Goal: Information Seeking & Learning: Learn about a topic

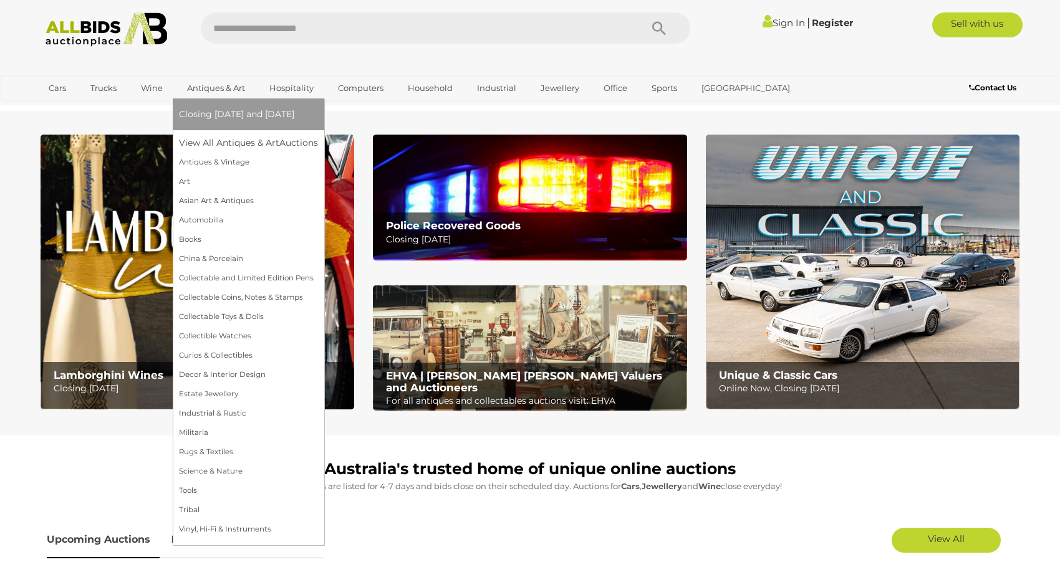
click at [200, 87] on link "Antiques & Art" at bounding box center [216, 88] width 74 height 21
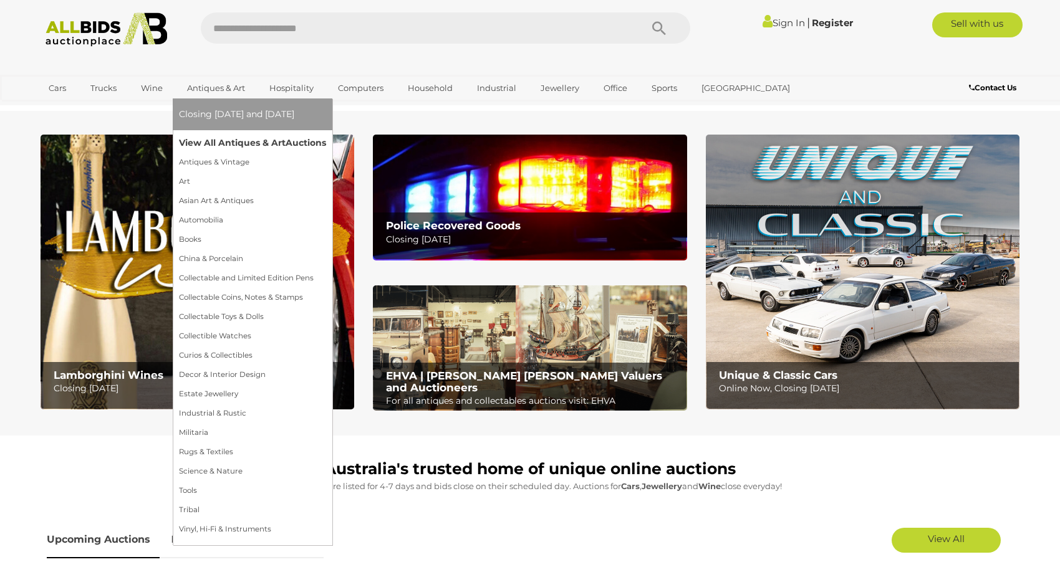
click at [196, 143] on link "View All Antiques & Art Auctions" at bounding box center [252, 142] width 147 height 19
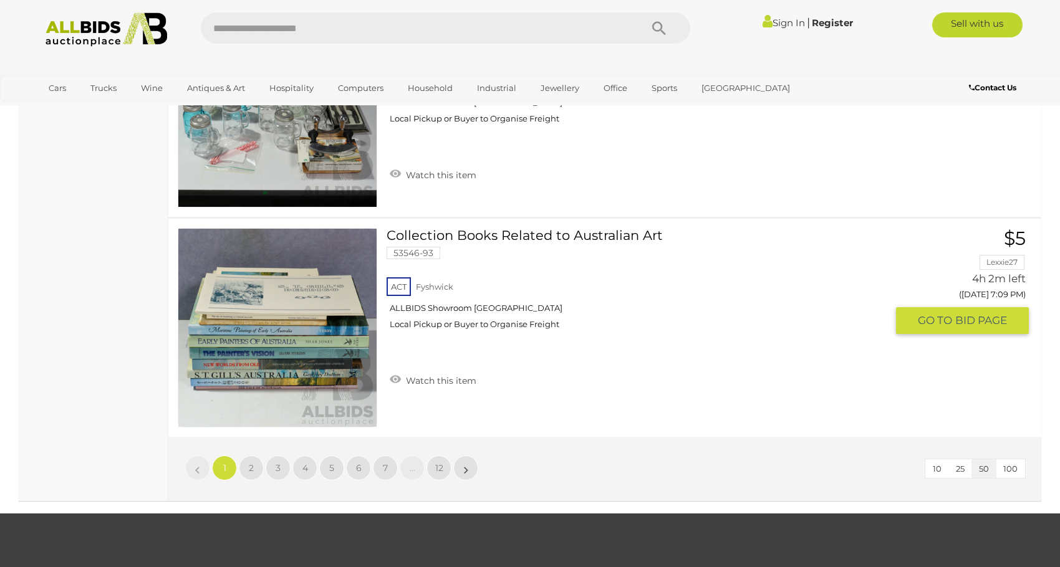
scroll to position [10973, 0]
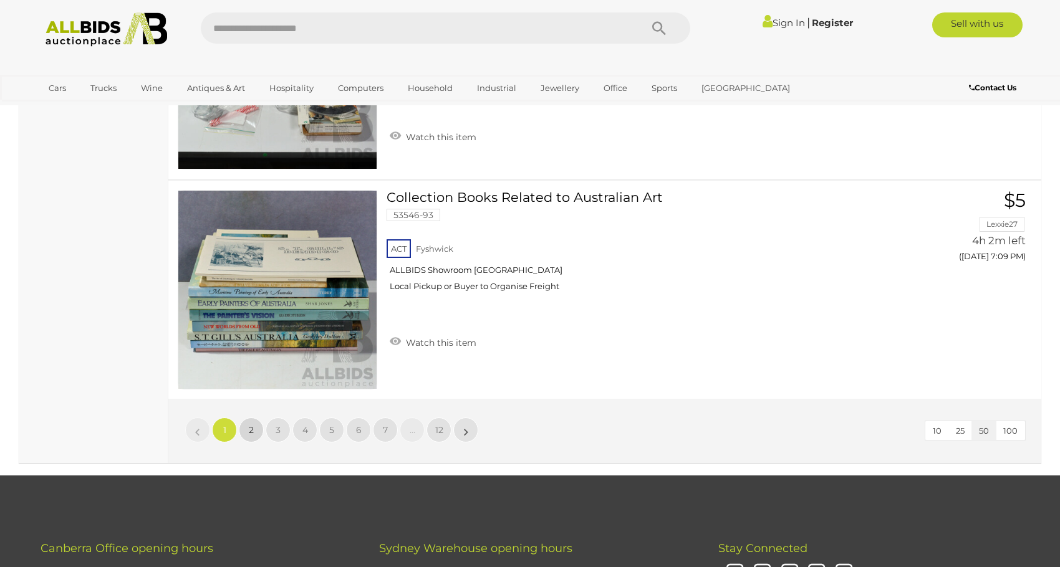
click at [251, 436] on link "2" at bounding box center [251, 430] width 25 height 25
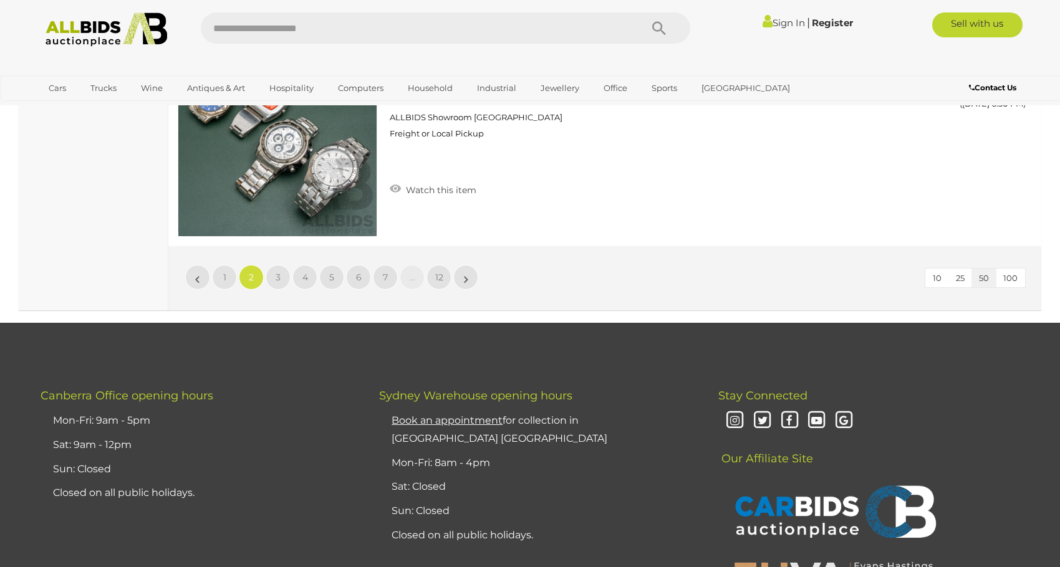
scroll to position [11154, 0]
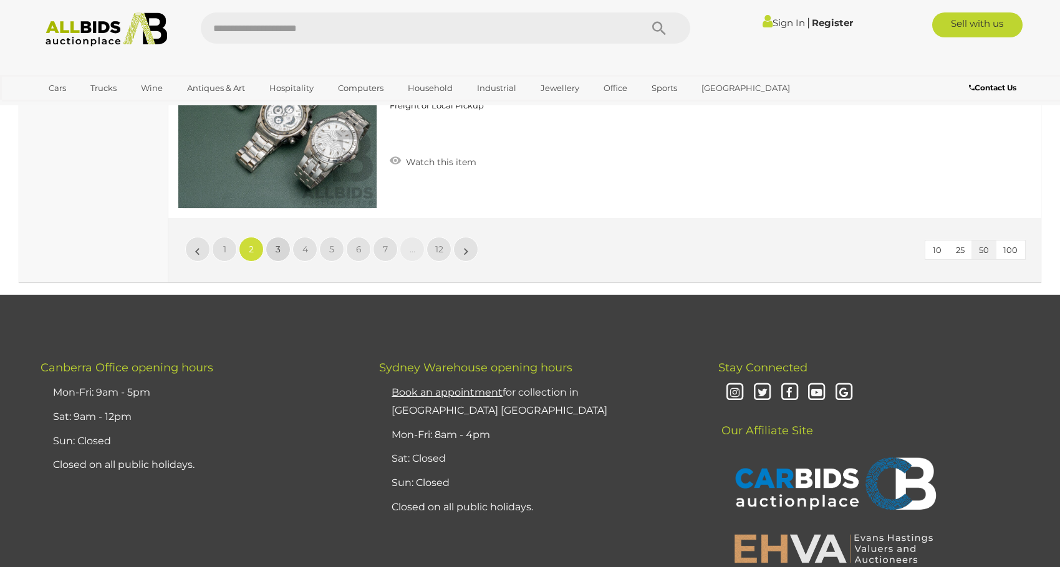
click at [272, 249] on link "3" at bounding box center [278, 249] width 25 height 25
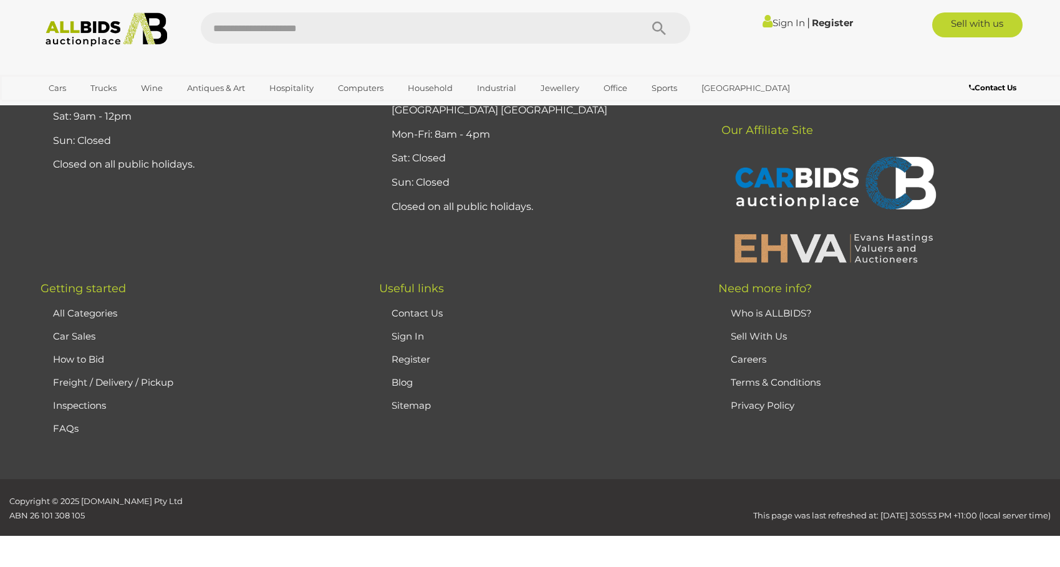
scroll to position [243, 0]
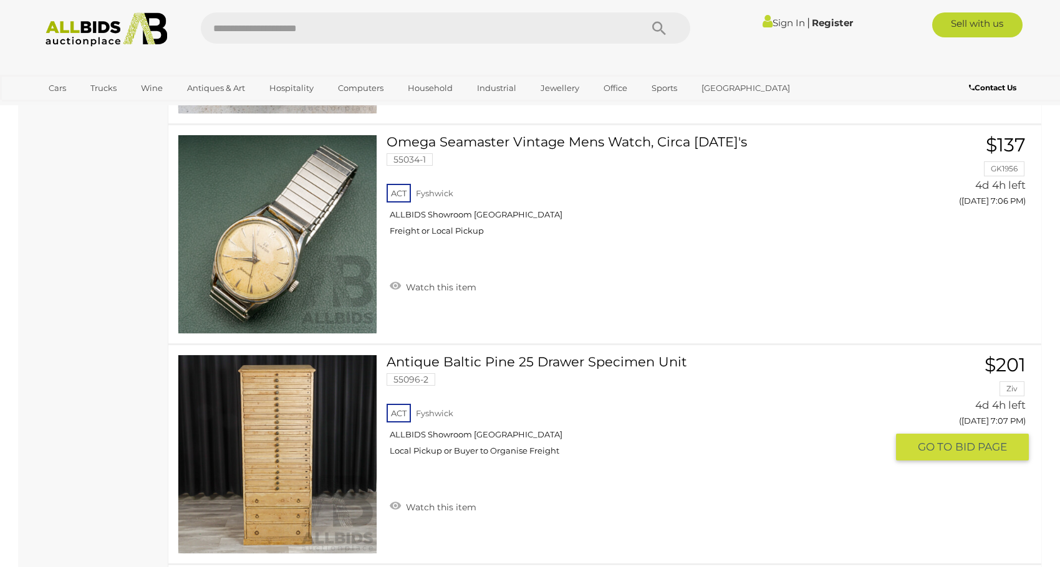
scroll to position [8535, 0]
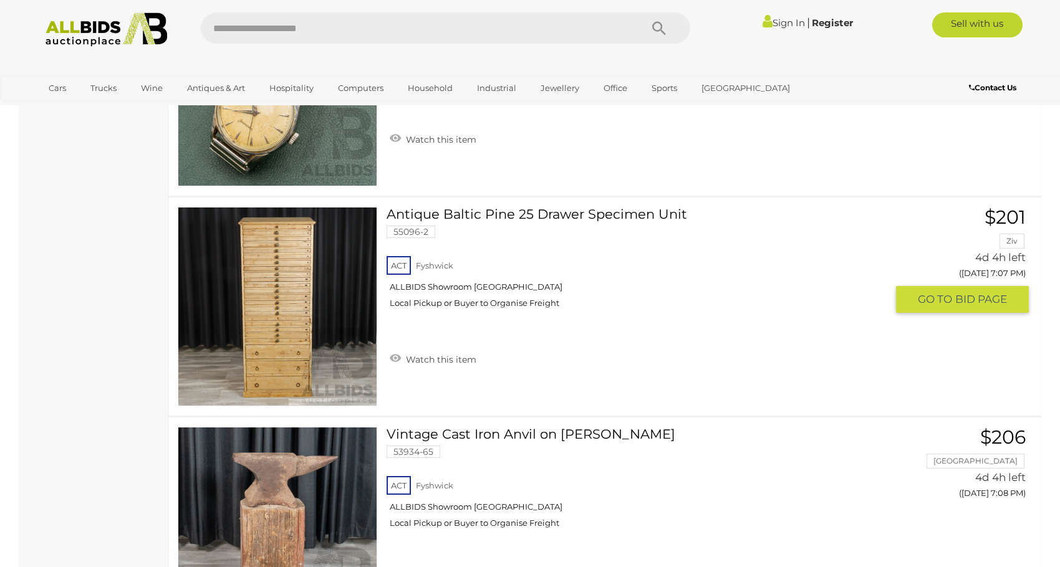
click at [302, 302] on link at bounding box center [278, 307] width 200 height 200
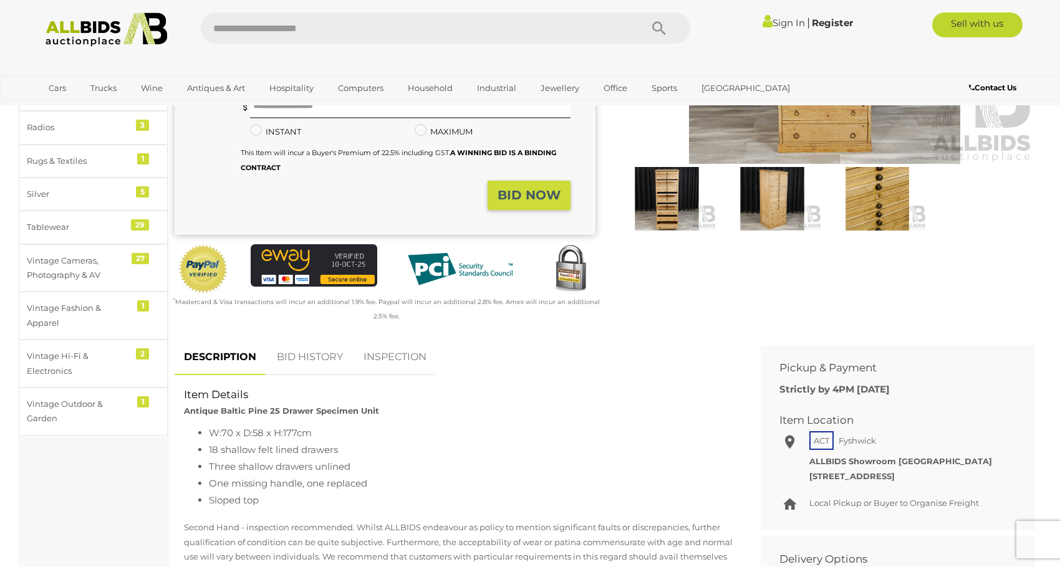
scroll to position [312, 0]
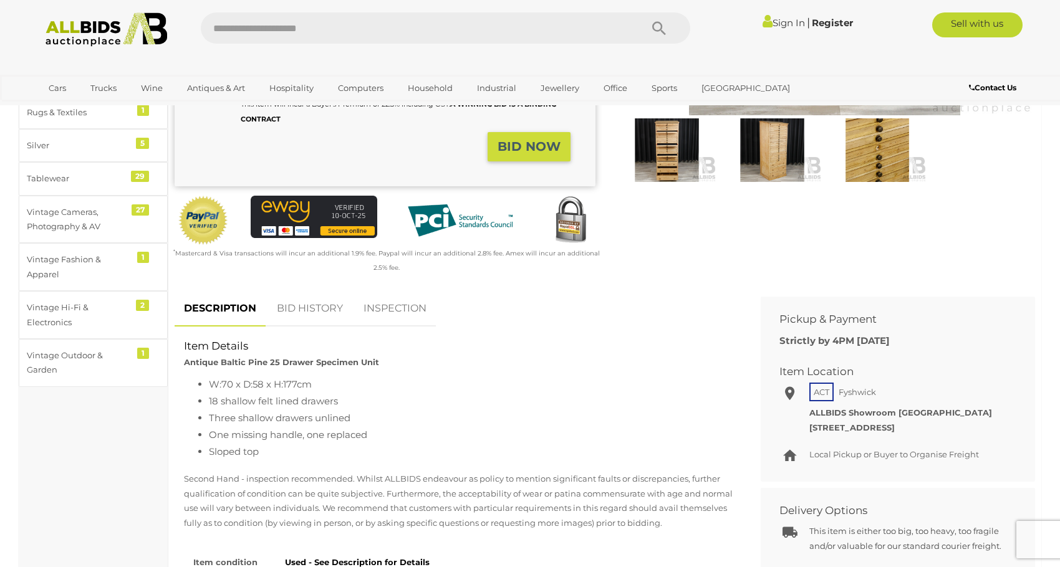
click at [665, 167] on img at bounding box center [666, 150] width 99 height 64
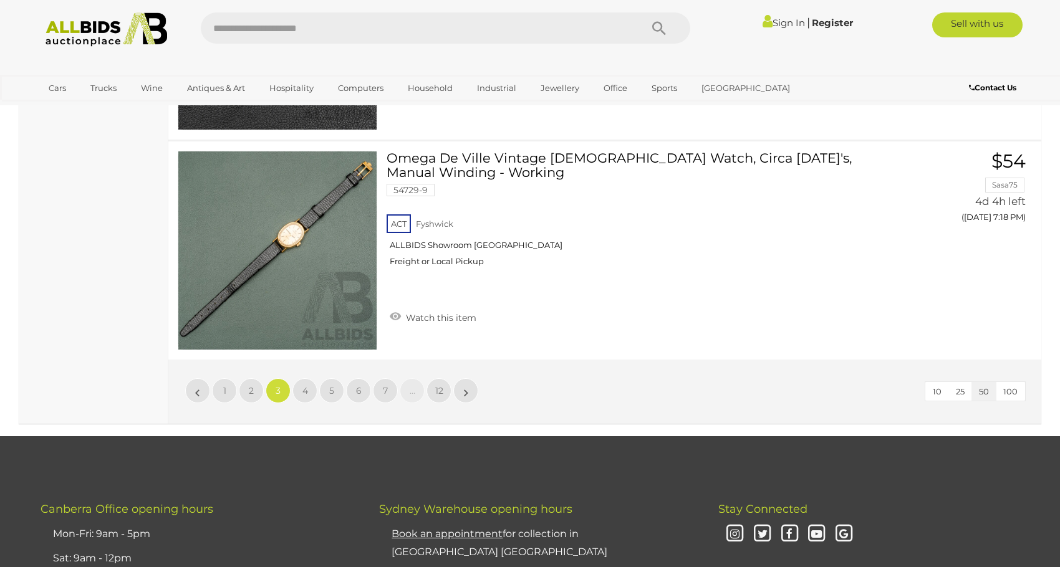
scroll to position [11099, 0]
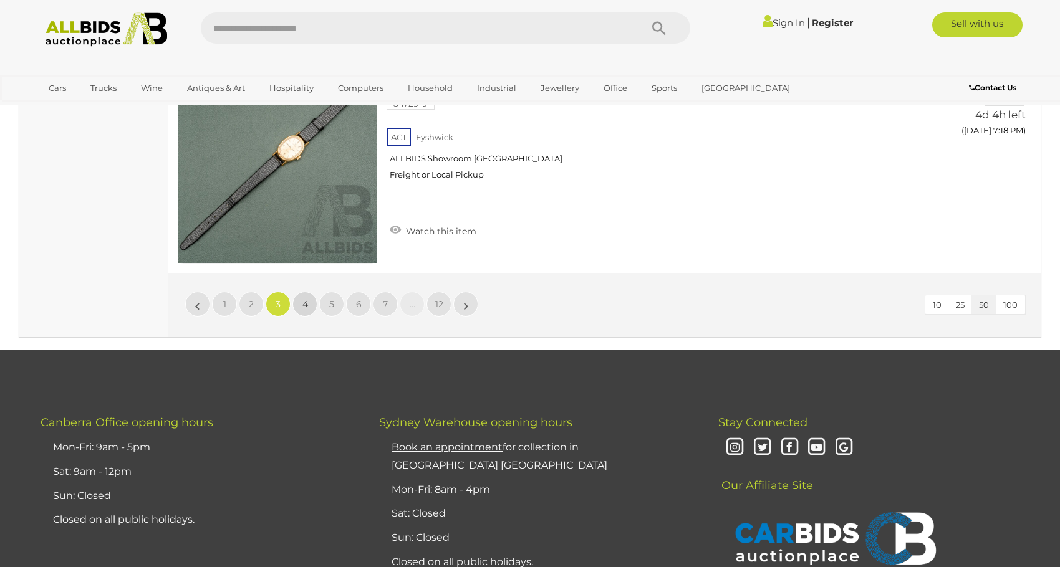
click at [304, 303] on span "4" at bounding box center [305, 304] width 6 height 11
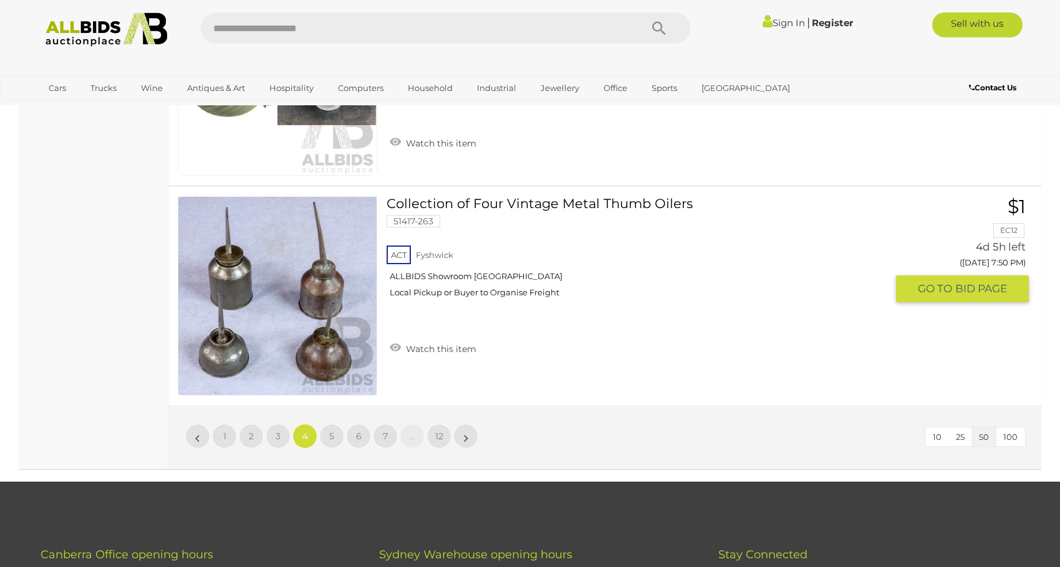
scroll to position [11216, 0]
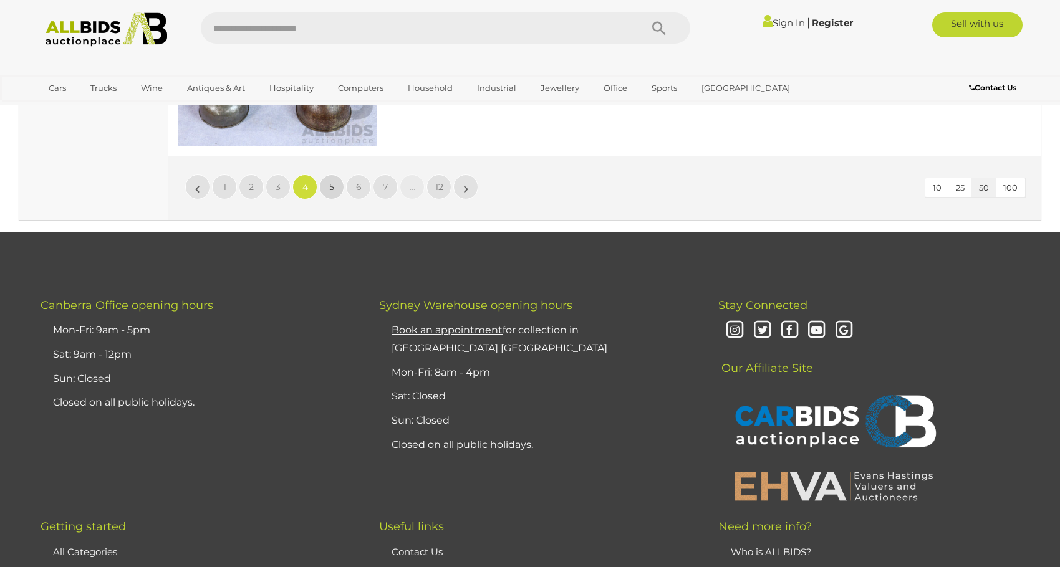
click at [330, 191] on span "5" at bounding box center [331, 186] width 5 height 11
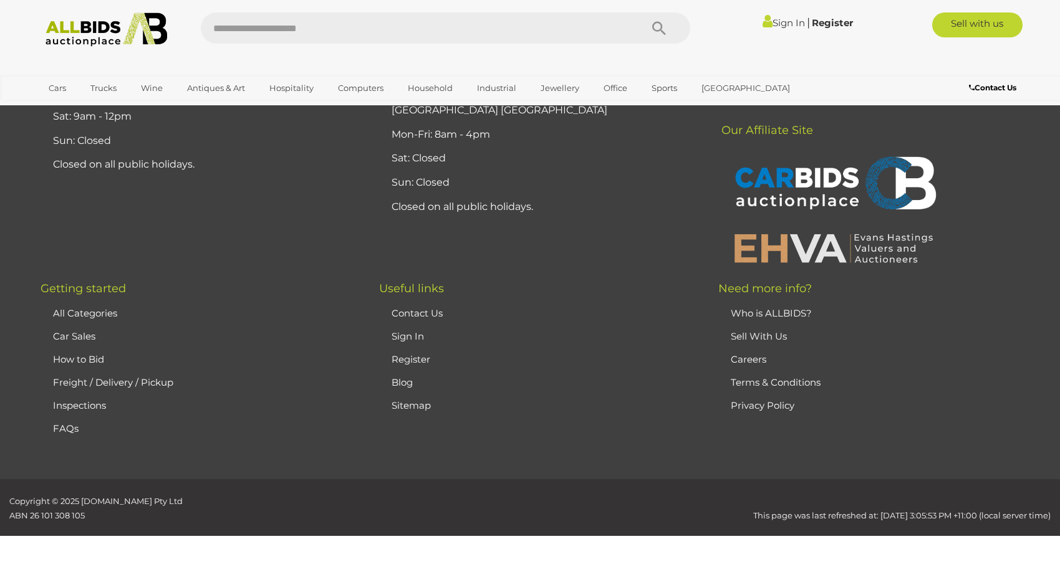
scroll to position [243, 0]
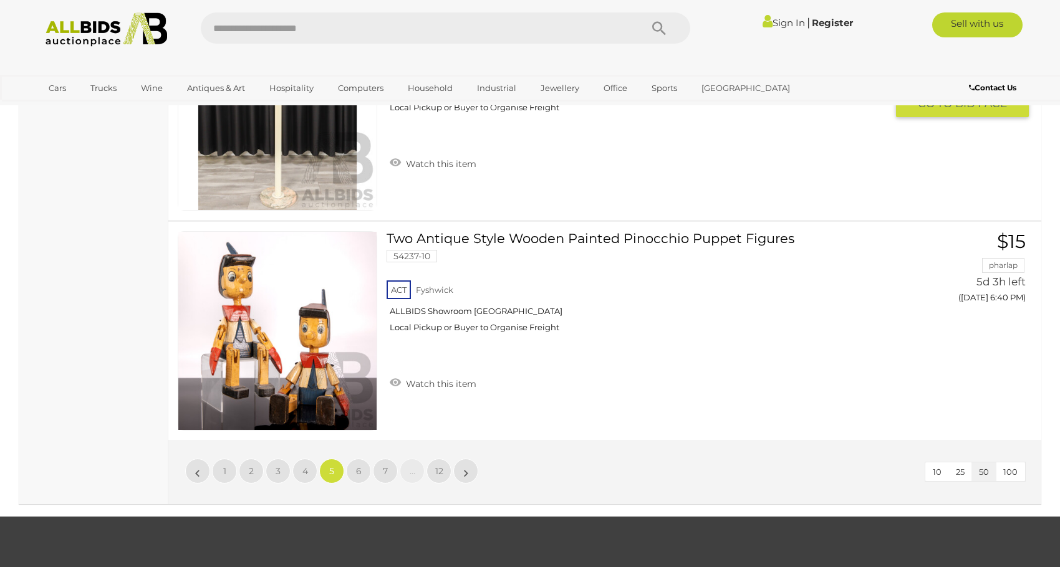
scroll to position [11029, 0]
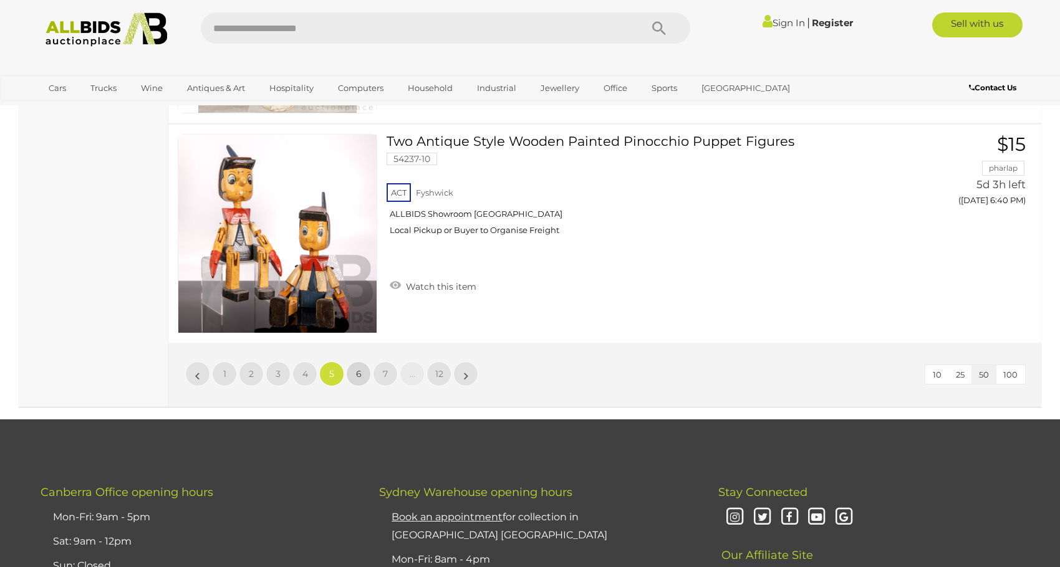
click at [357, 377] on span "6" at bounding box center [359, 373] width 6 height 11
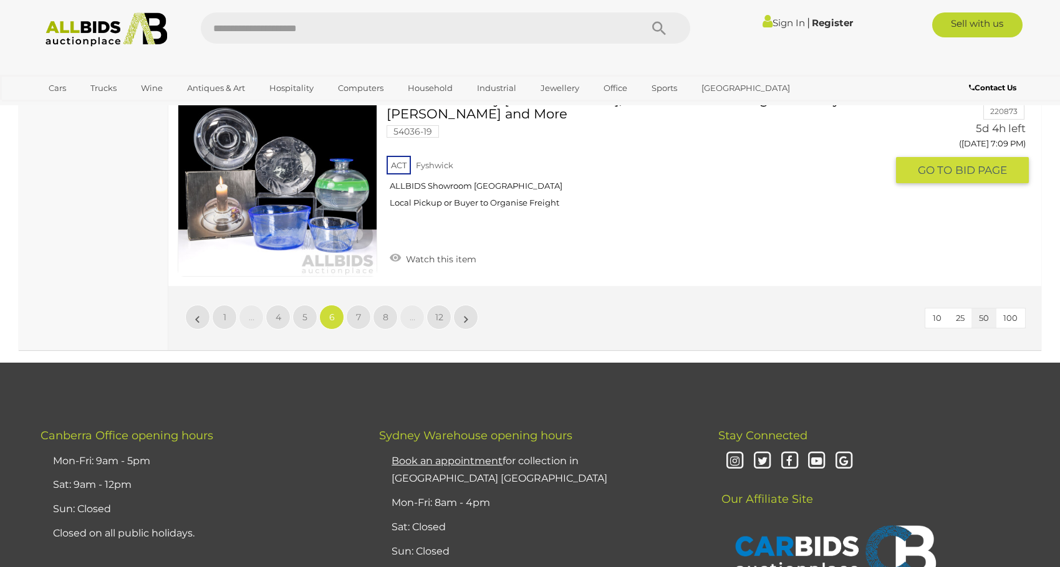
scroll to position [11154, 0]
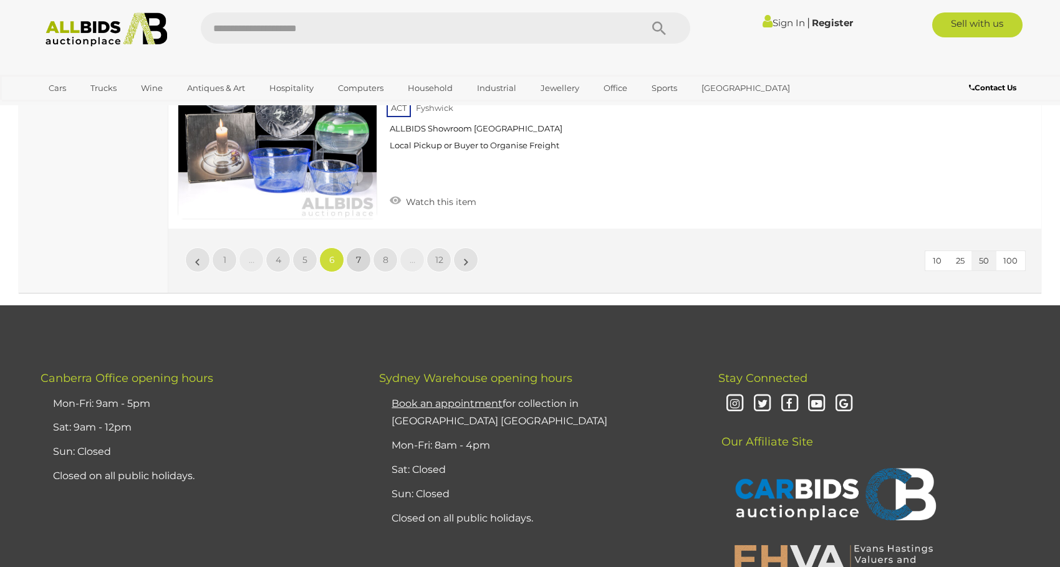
click at [358, 254] on span "7" at bounding box center [358, 259] width 5 height 11
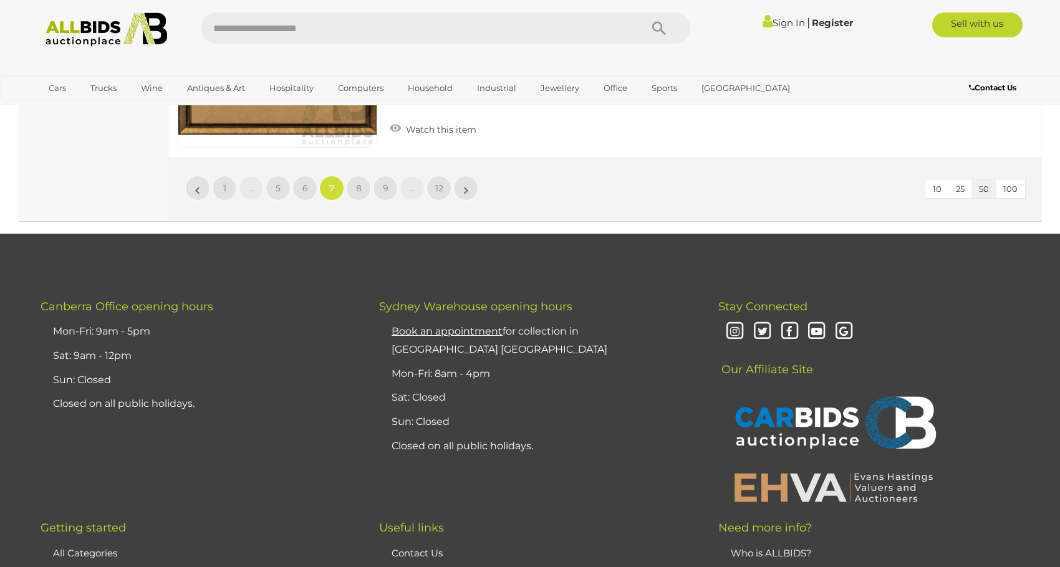
scroll to position [11216, 0]
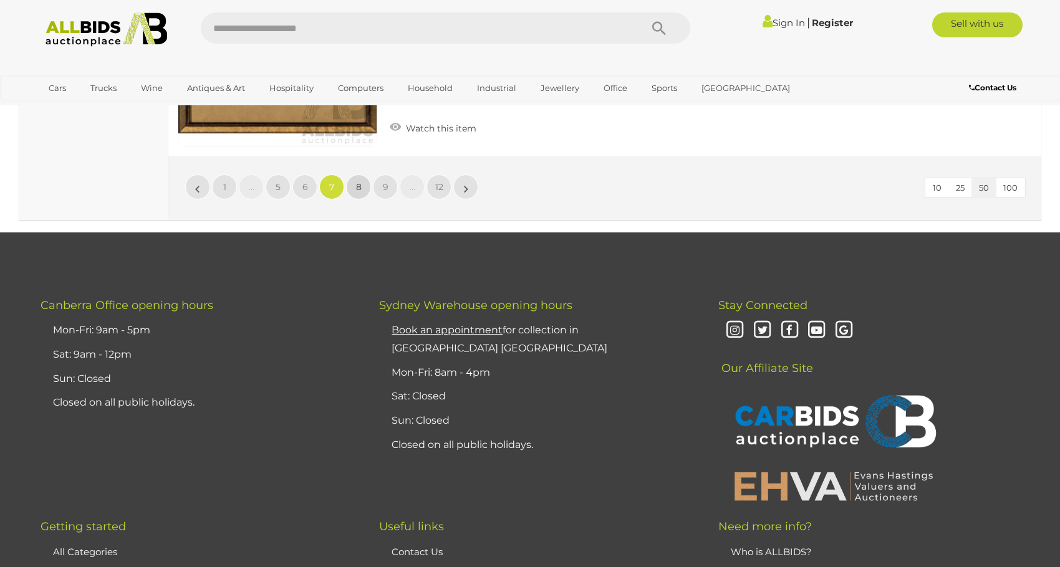
click at [357, 185] on span "8" at bounding box center [359, 186] width 6 height 11
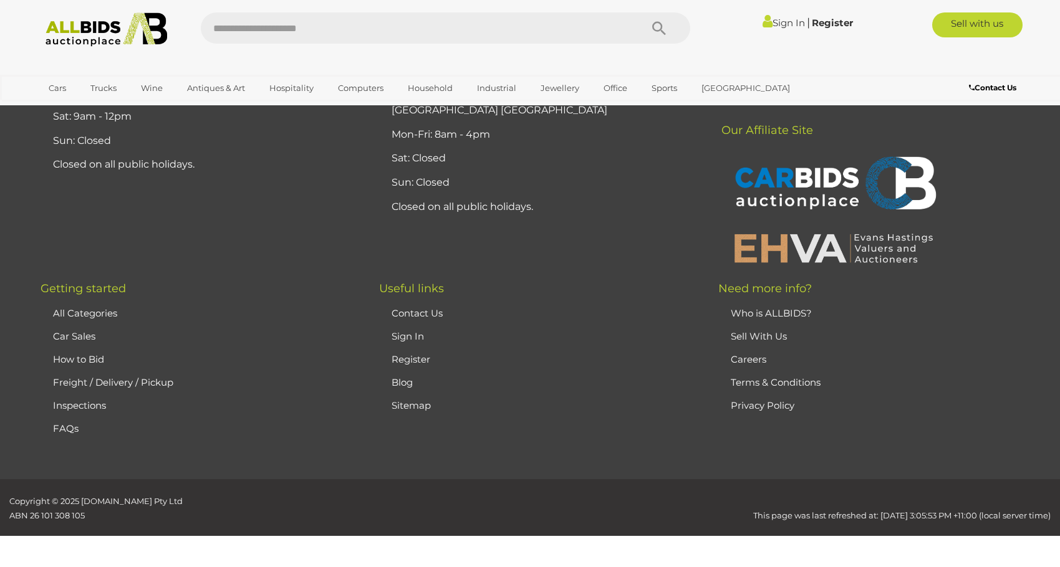
scroll to position [243, 0]
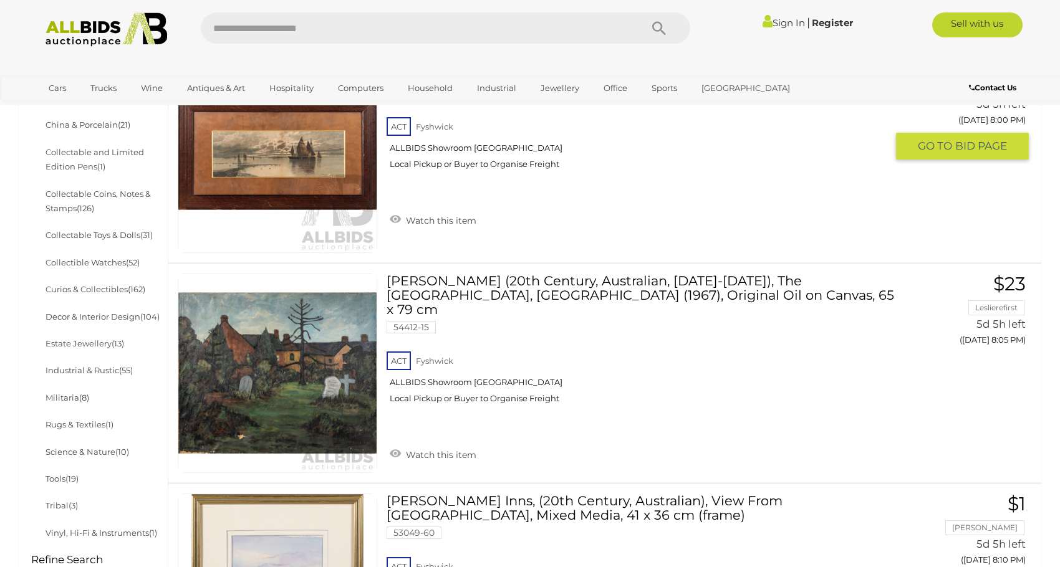
scroll to position [555, 0]
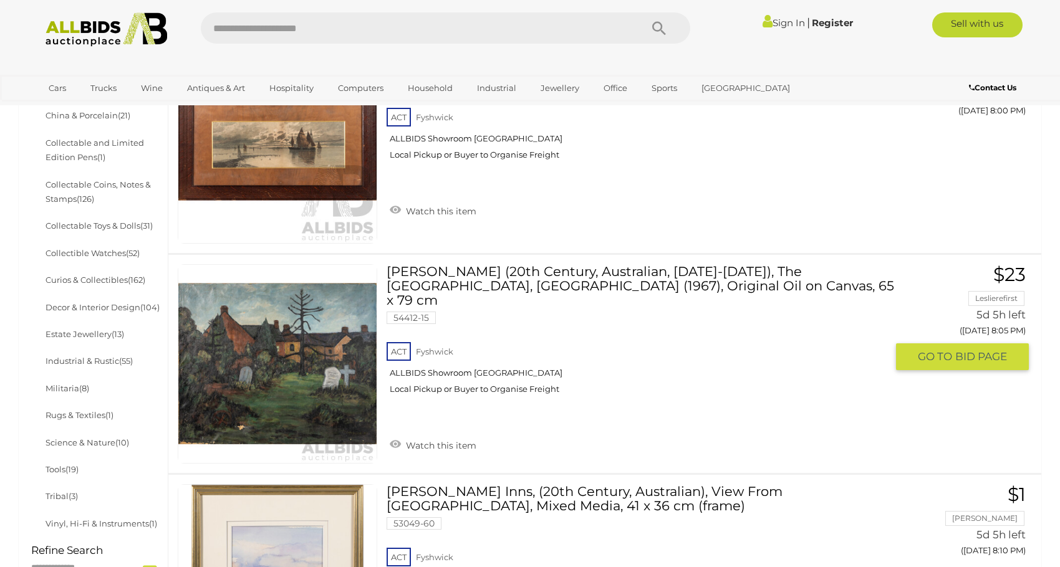
click at [310, 384] on img at bounding box center [277, 364] width 198 height 198
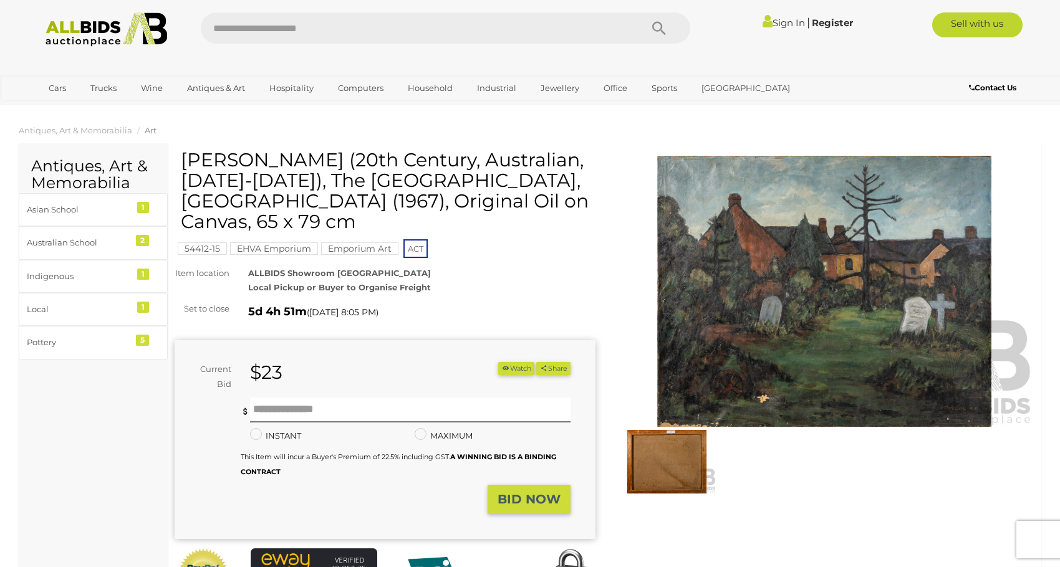
click at [744, 299] on img at bounding box center [824, 291] width 421 height 271
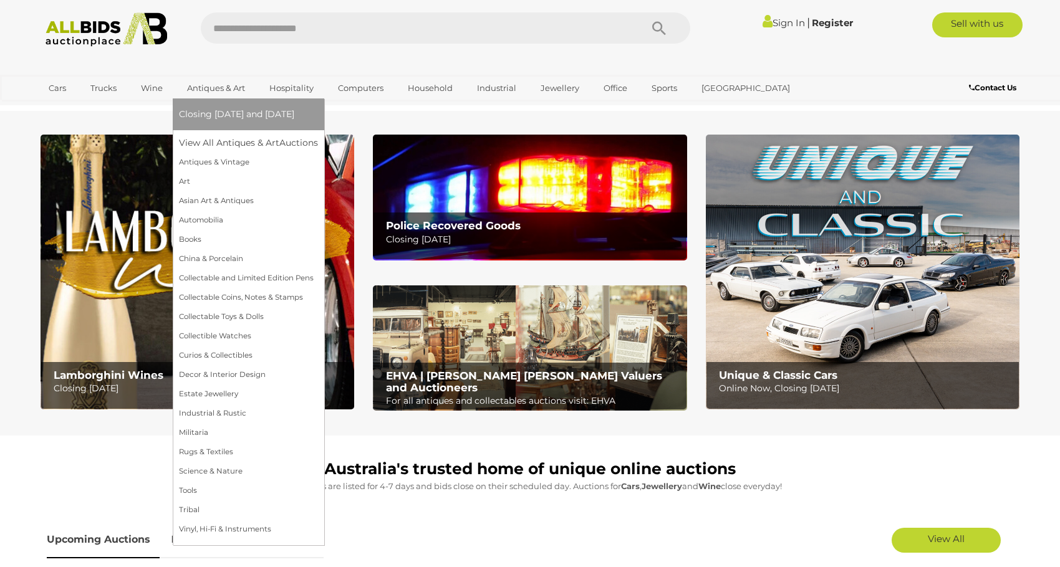
click at [222, 92] on link "Antiques & Art" at bounding box center [216, 88] width 74 height 21
click at [223, 90] on link "Antiques & Art" at bounding box center [216, 88] width 74 height 21
click at [223, 84] on link "Antiques & Art" at bounding box center [216, 88] width 74 height 21
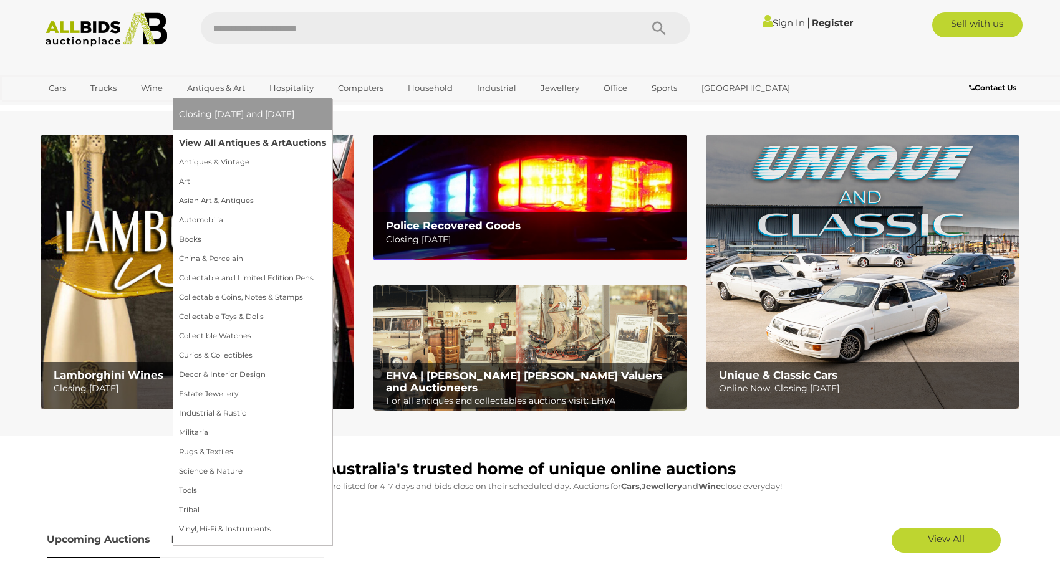
click at [204, 142] on link "View All Antiques & Art Auctions" at bounding box center [252, 142] width 147 height 19
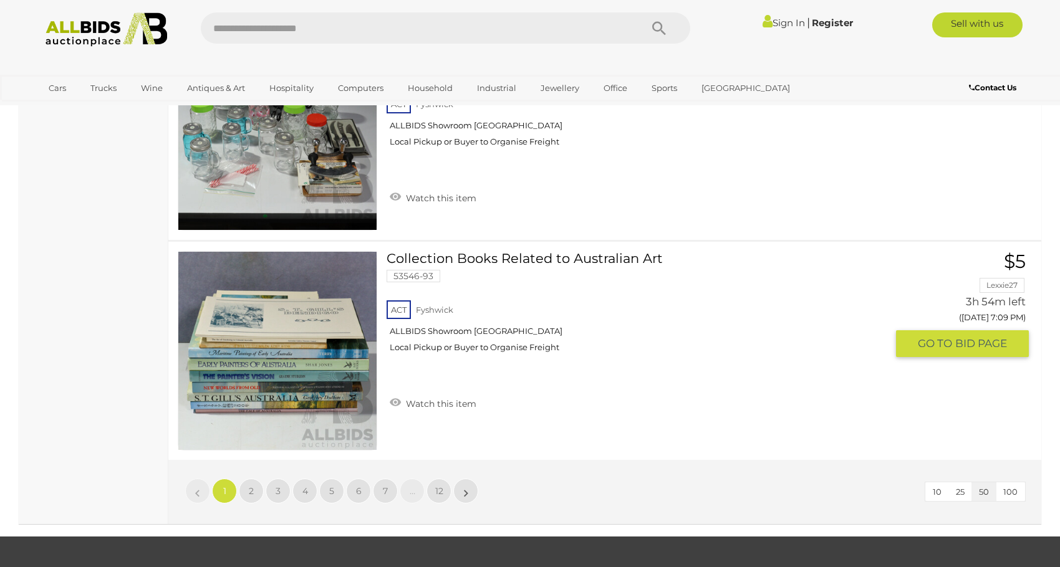
scroll to position [11259, 0]
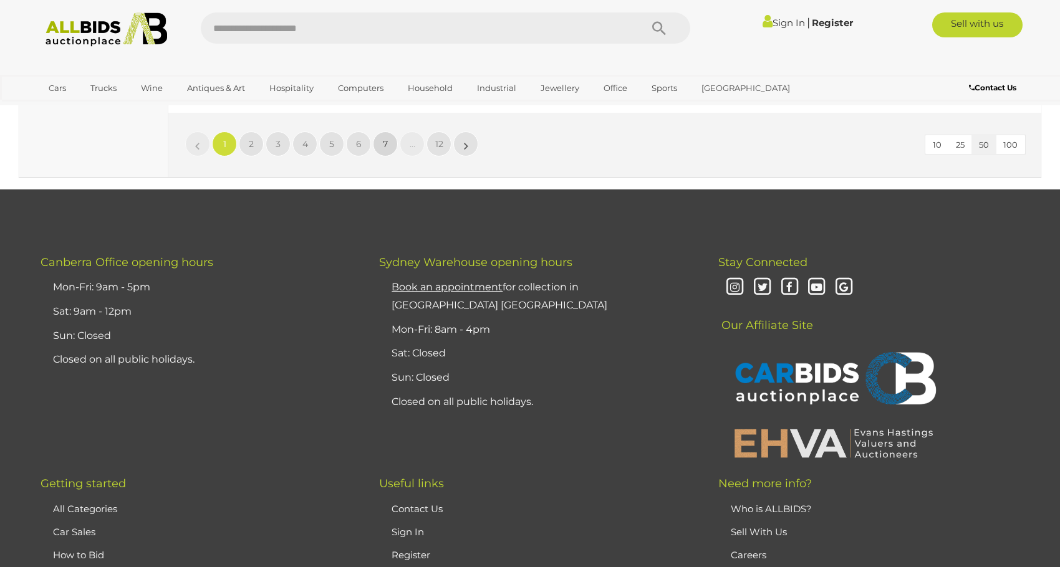
click at [381, 143] on link "7" at bounding box center [385, 144] width 25 height 25
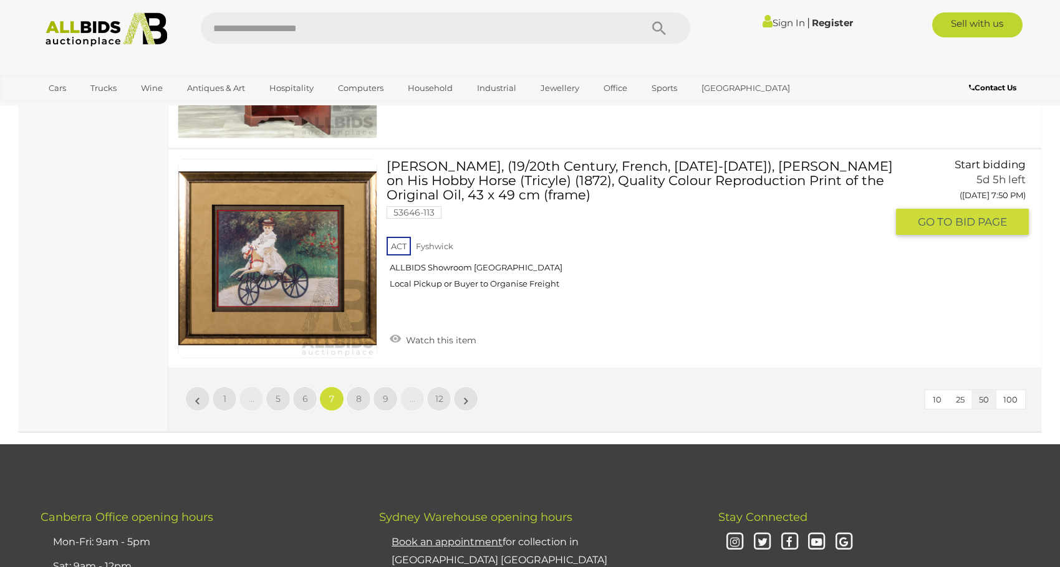
scroll to position [11091, 0]
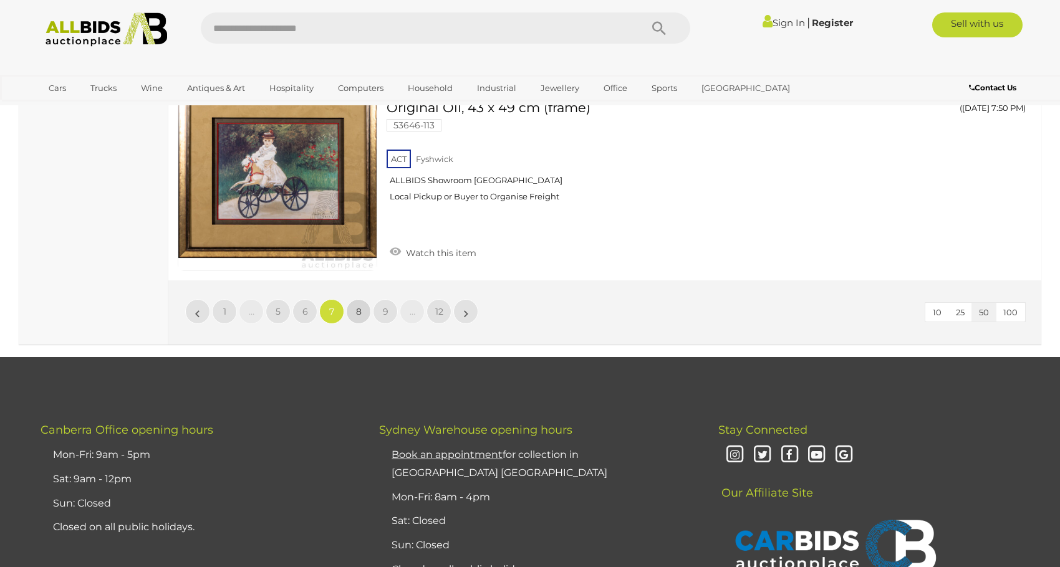
click at [366, 312] on link "8" at bounding box center [358, 311] width 25 height 25
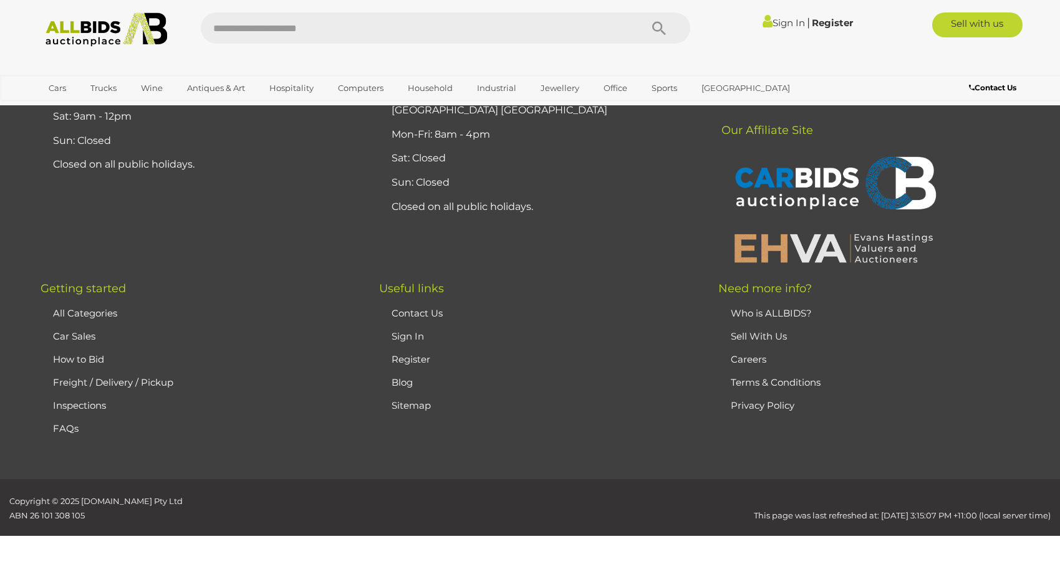
scroll to position [243, 0]
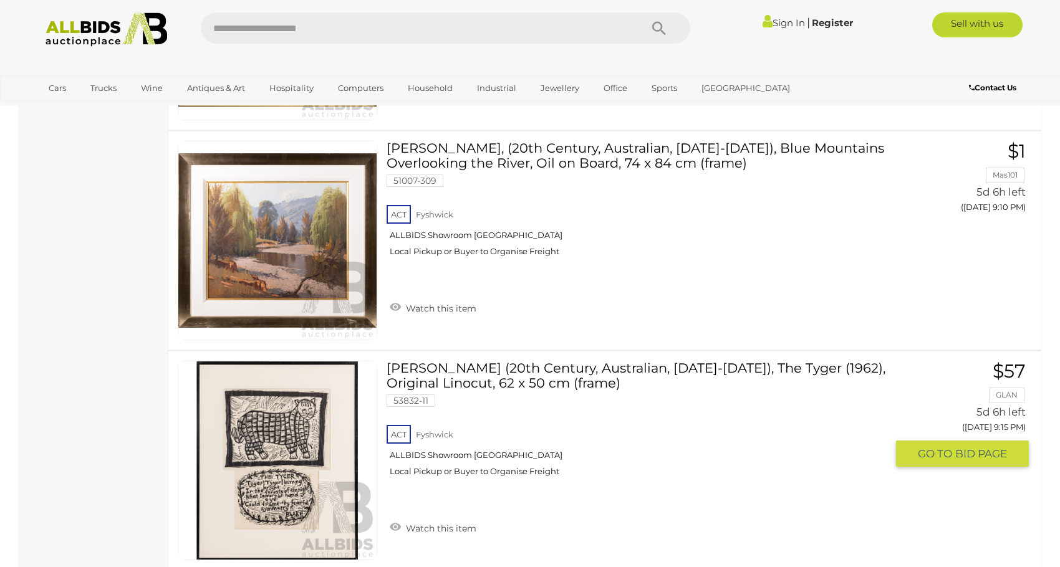
scroll to position [3737, 0]
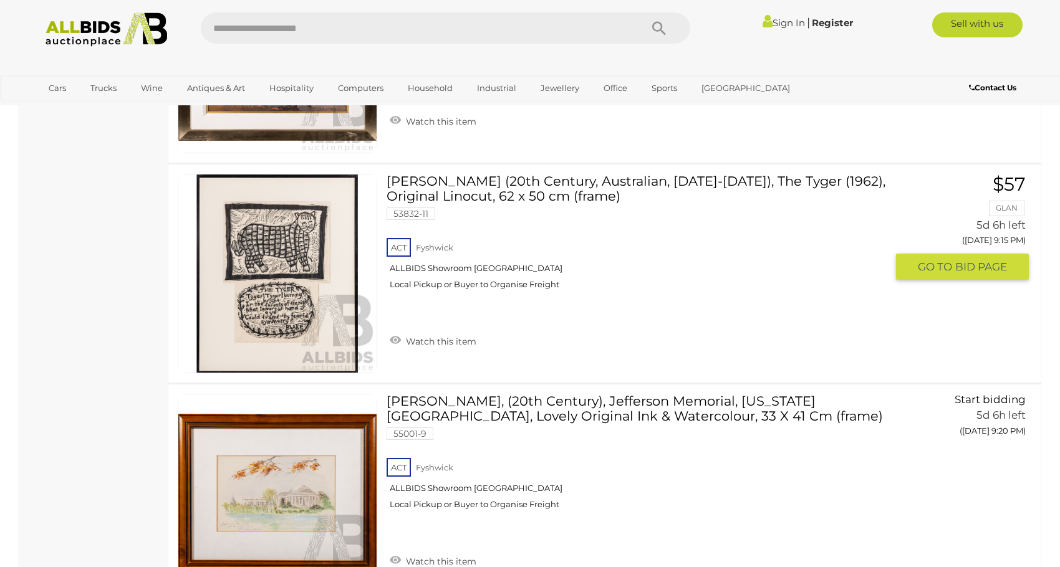
click at [293, 289] on img at bounding box center [277, 274] width 198 height 198
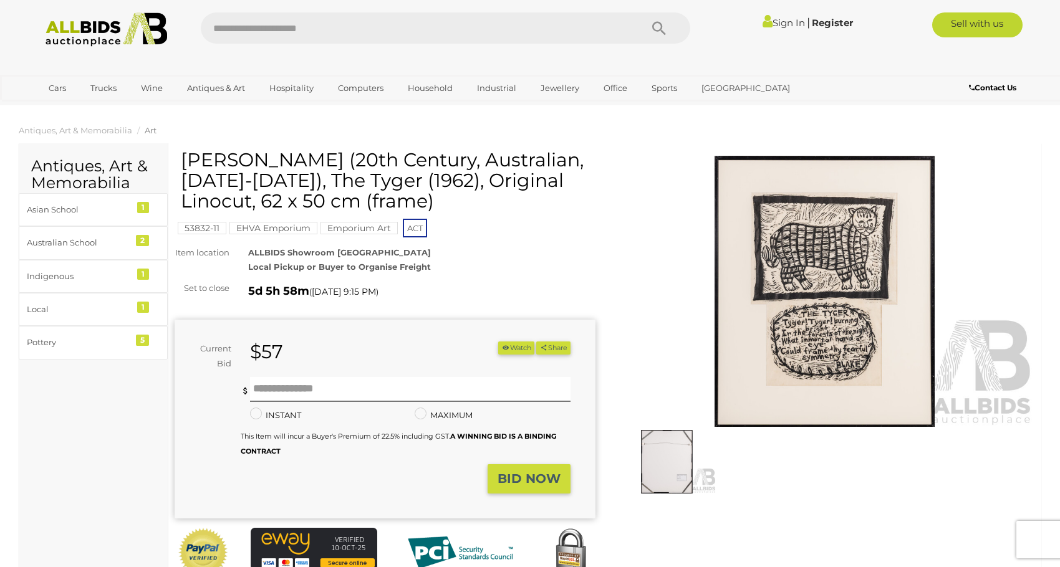
click at [822, 331] on img at bounding box center [824, 291] width 421 height 271
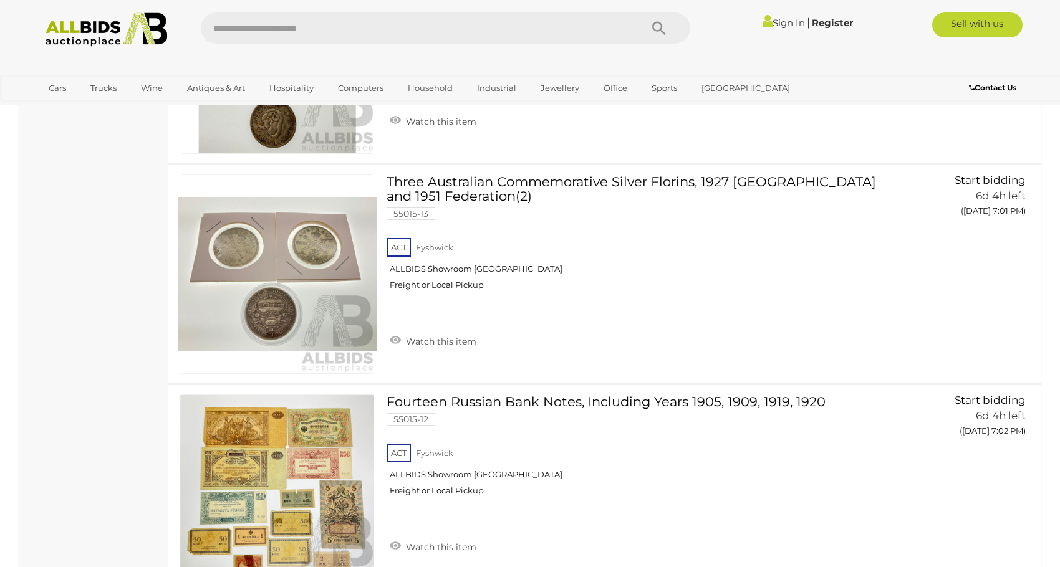
scroll to position [10995, 0]
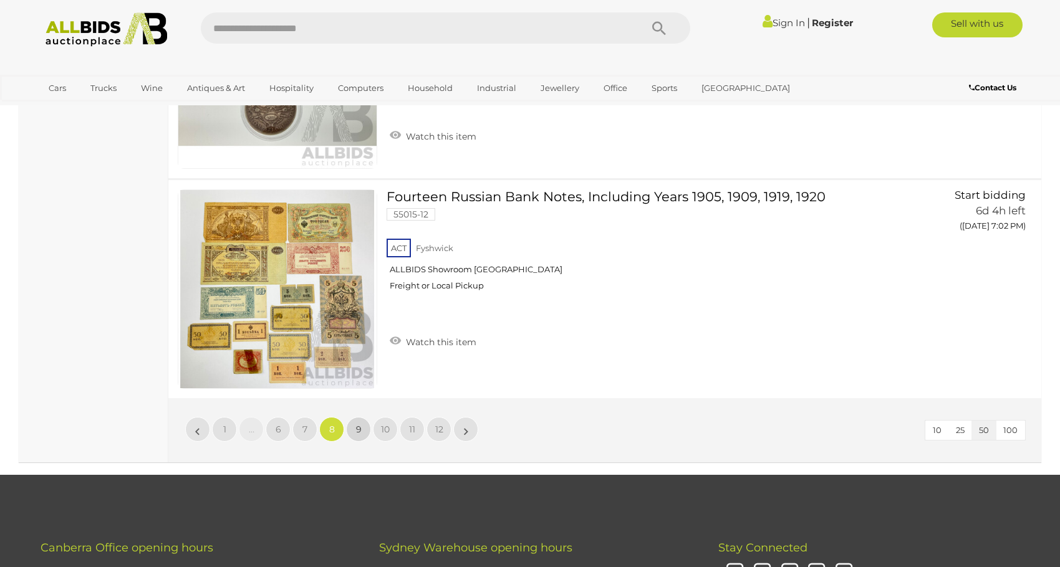
click at [355, 417] on link "9" at bounding box center [358, 429] width 25 height 25
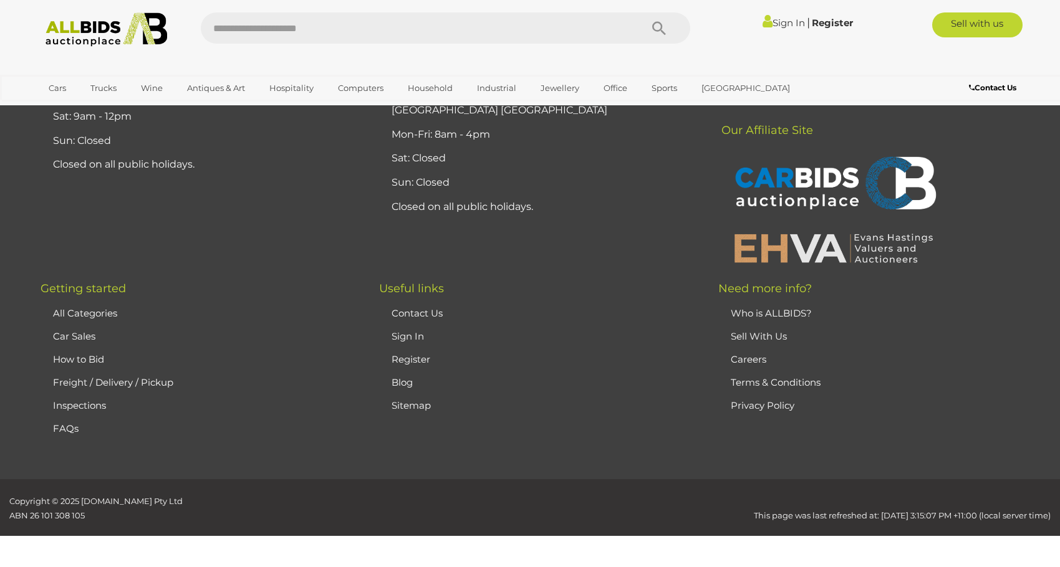
scroll to position [243, 0]
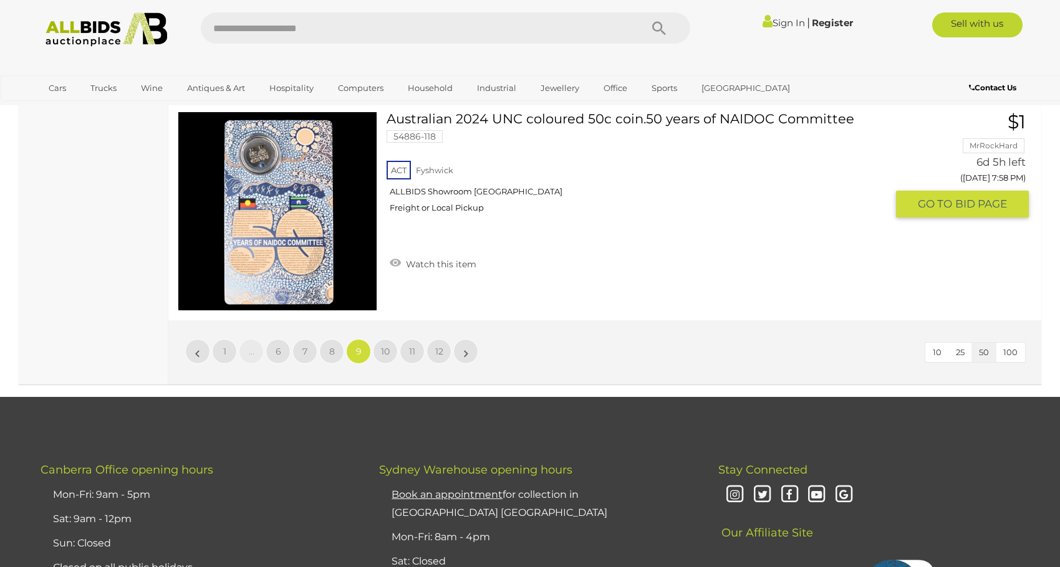
scroll to position [11154, 0]
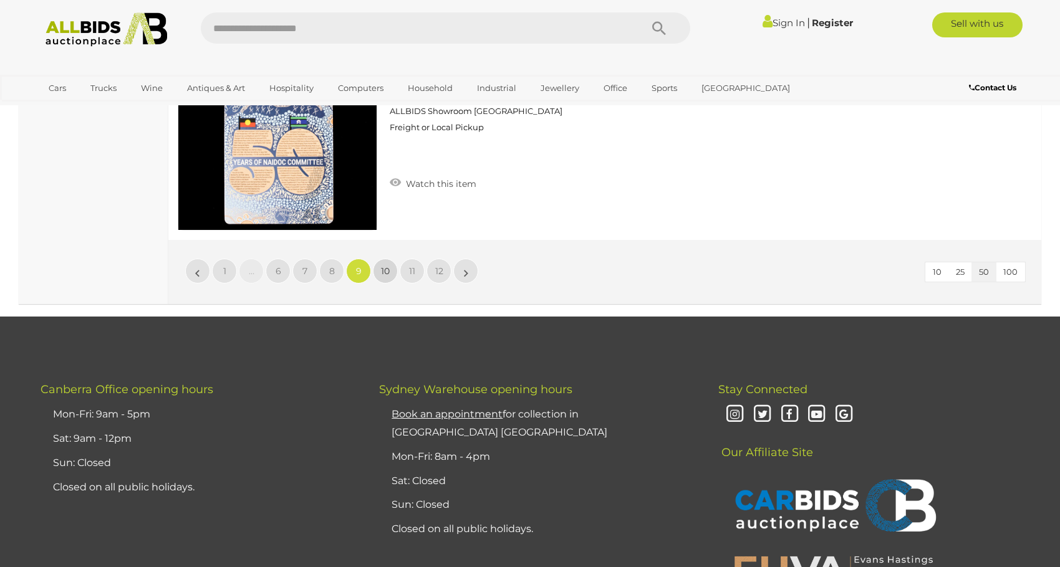
click at [388, 266] on span "10" at bounding box center [385, 271] width 9 height 11
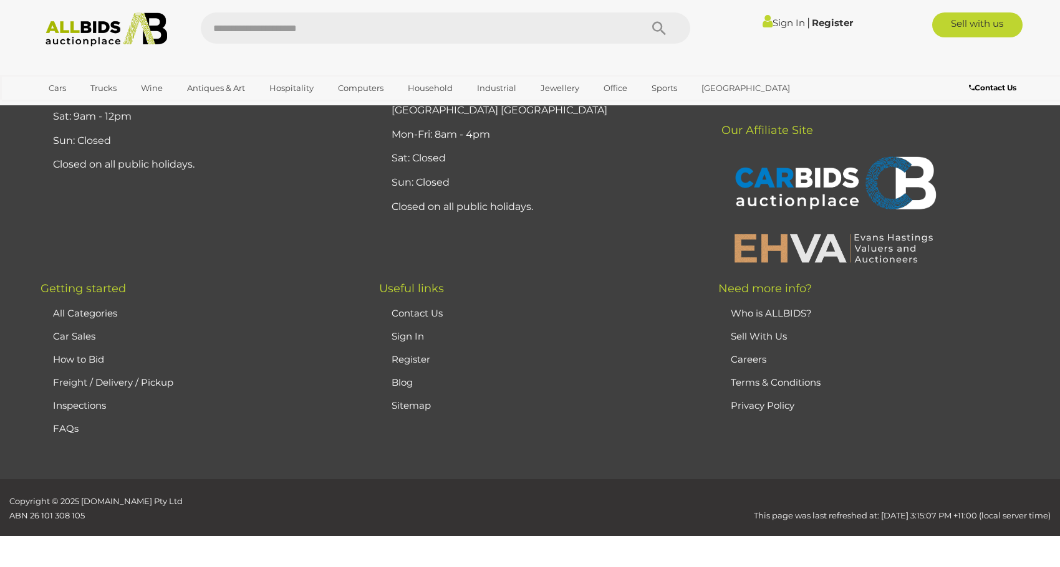
scroll to position [243, 0]
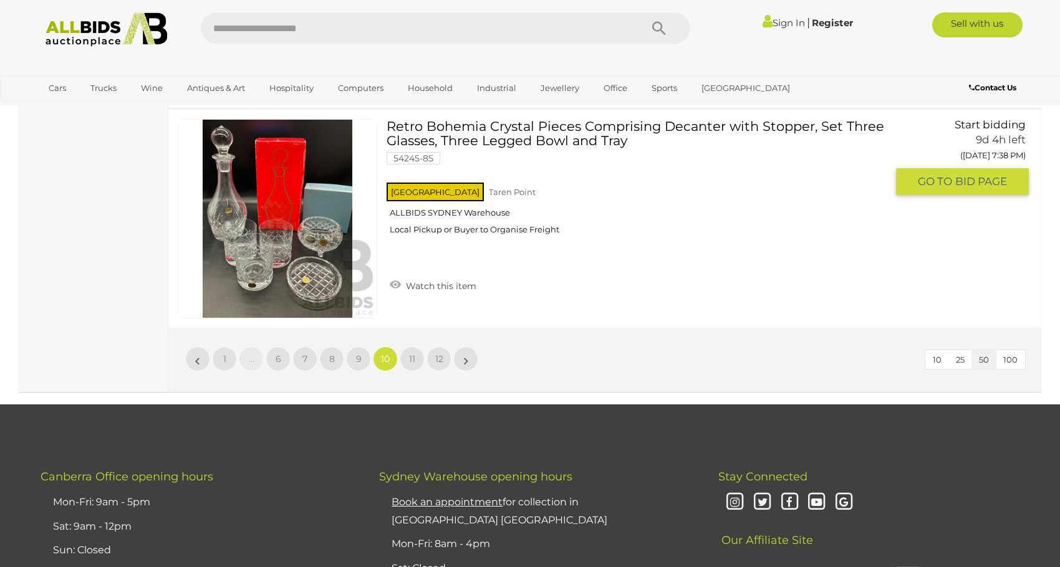
scroll to position [11091, 0]
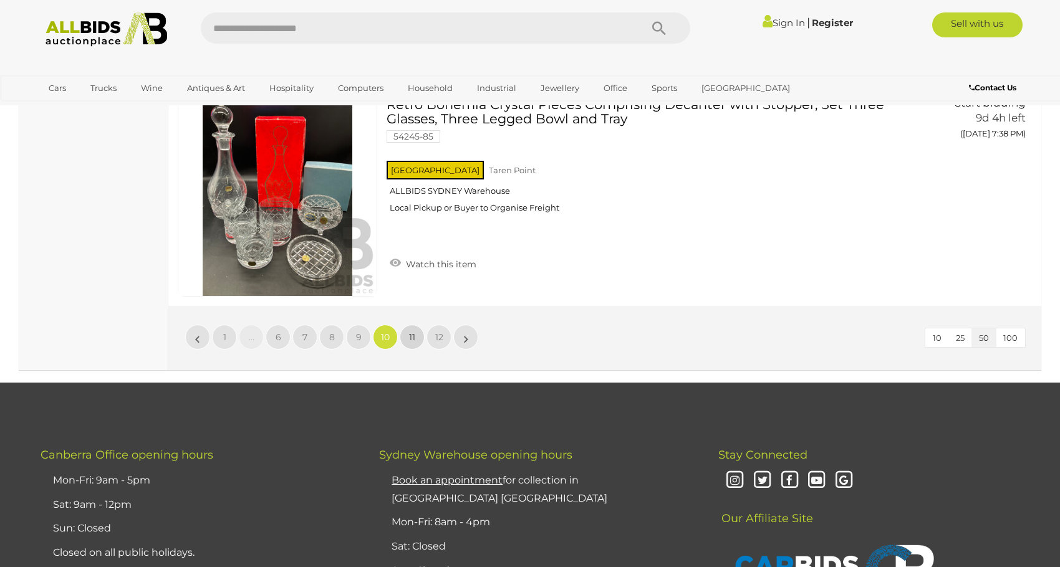
click at [413, 332] on span "11" at bounding box center [412, 337] width 6 height 11
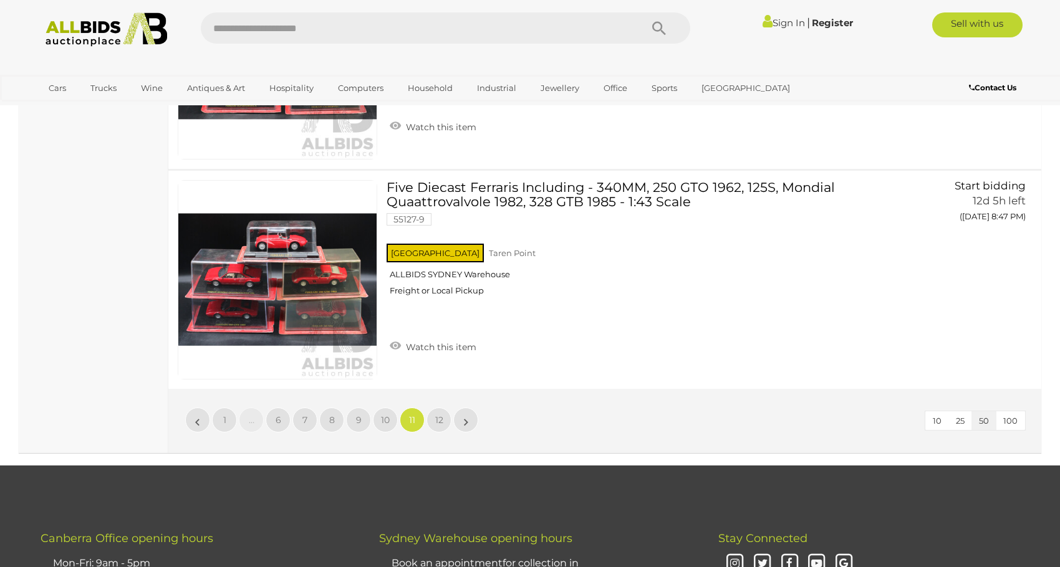
scroll to position [11216, 0]
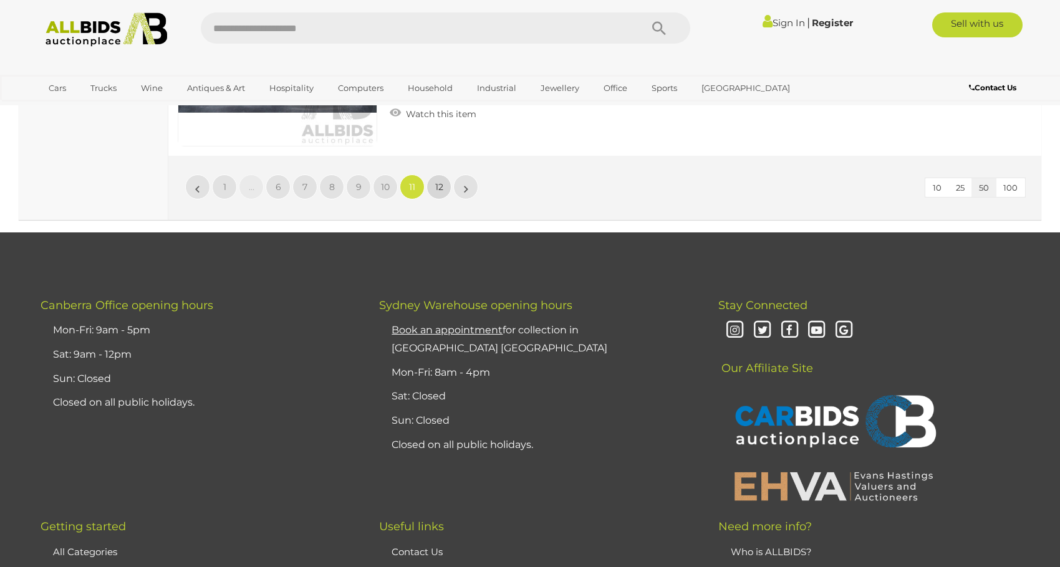
click at [446, 188] on link "12" at bounding box center [438, 187] width 25 height 25
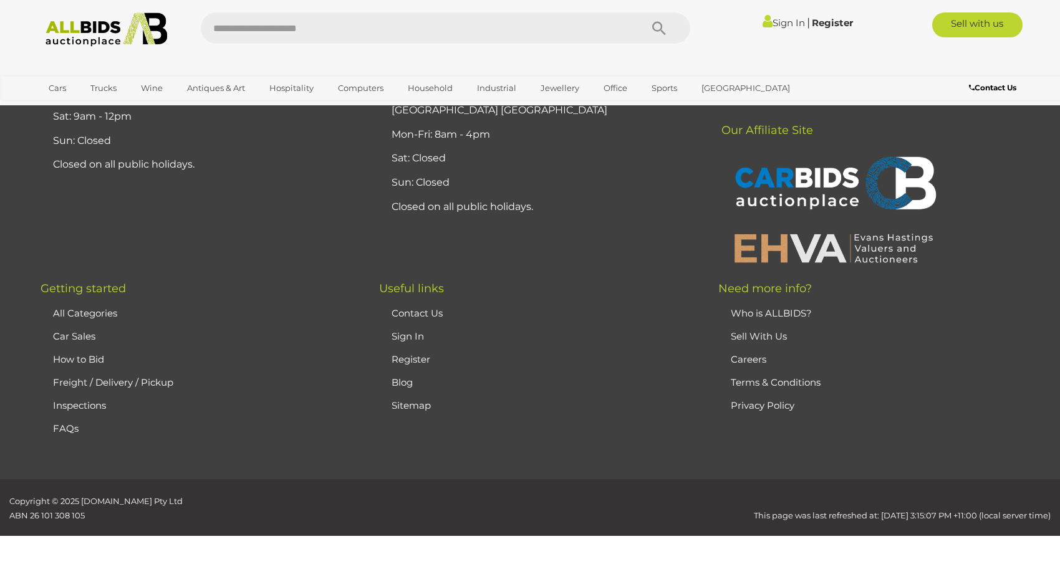
scroll to position [243, 0]
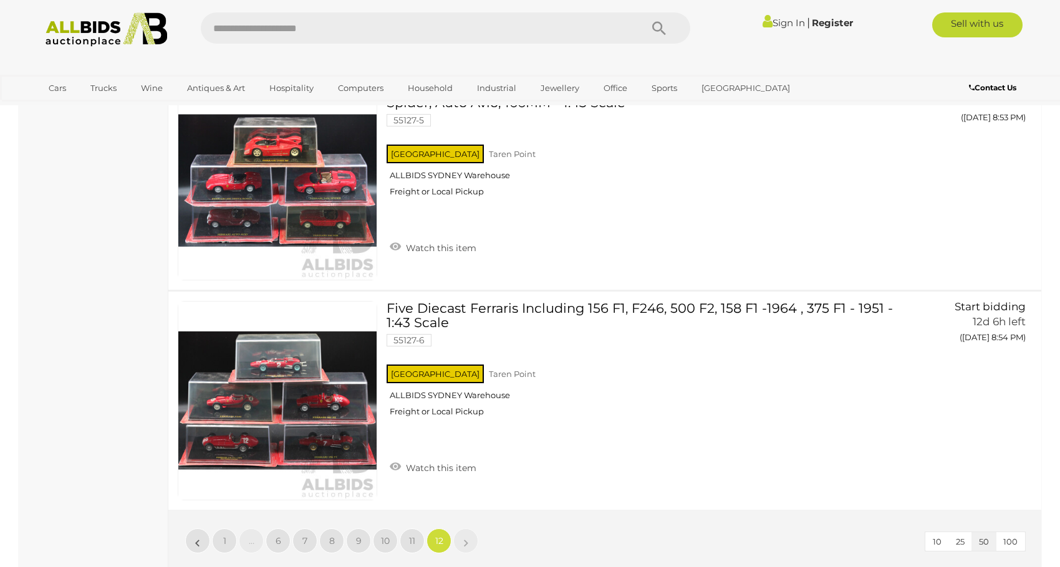
scroll to position [1677, 0]
